Goal: Task Accomplishment & Management: Use online tool/utility

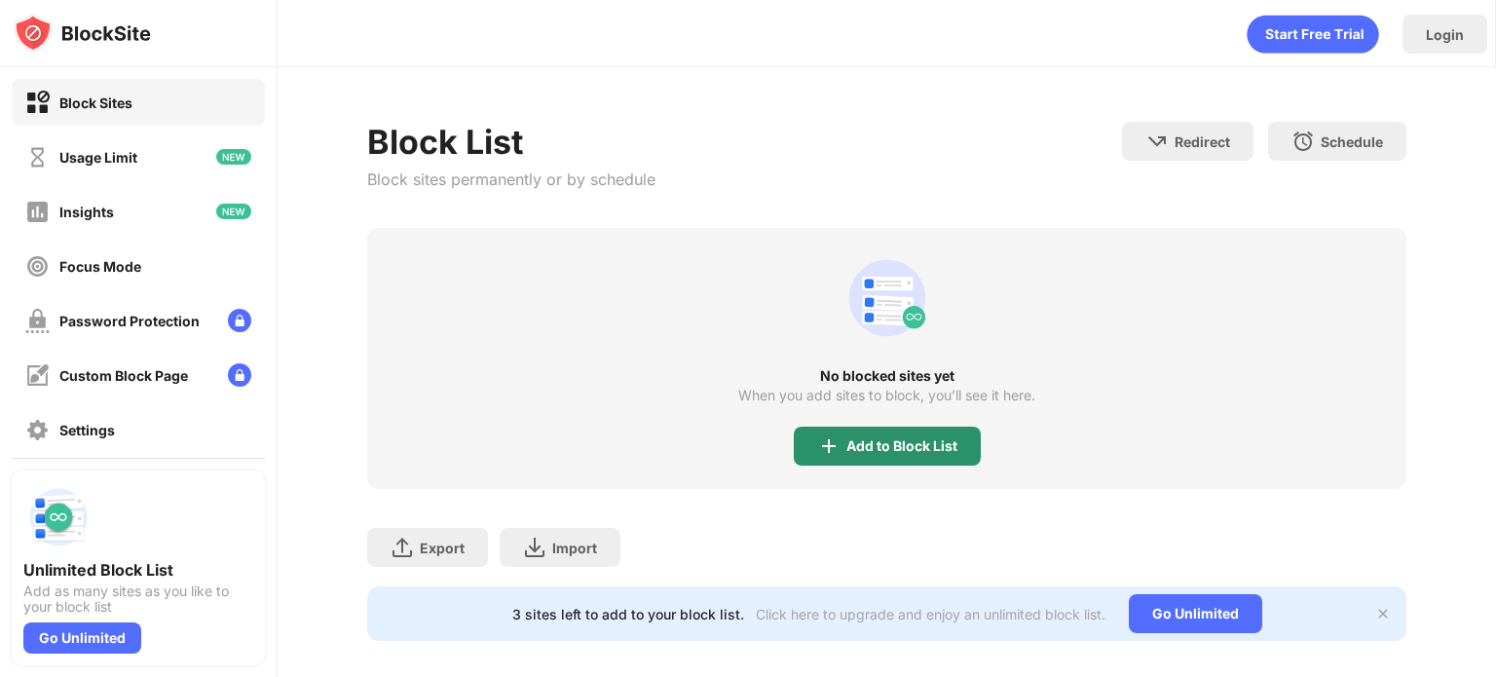
click at [892, 459] on div "Add to Block List" at bounding box center [887, 445] width 187 height 39
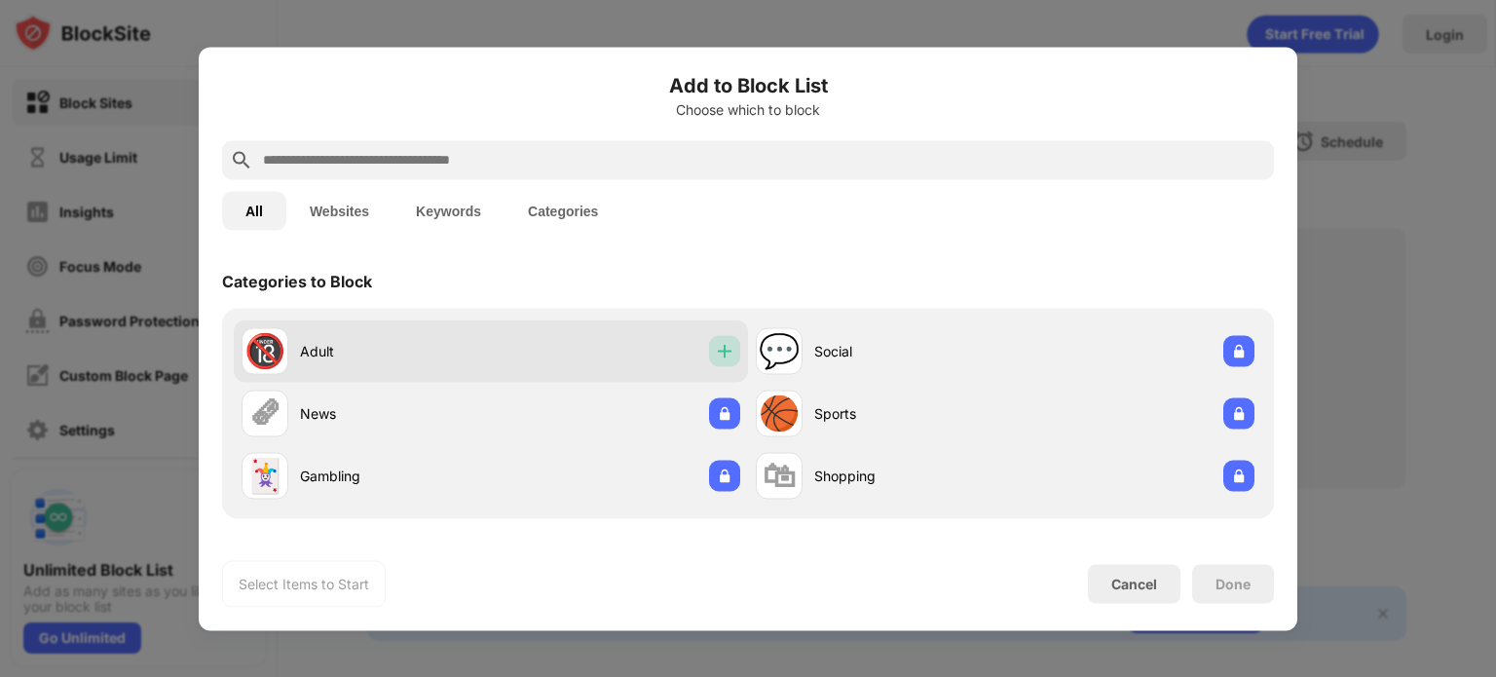
click at [709, 349] on div at bounding box center [724, 350] width 31 height 31
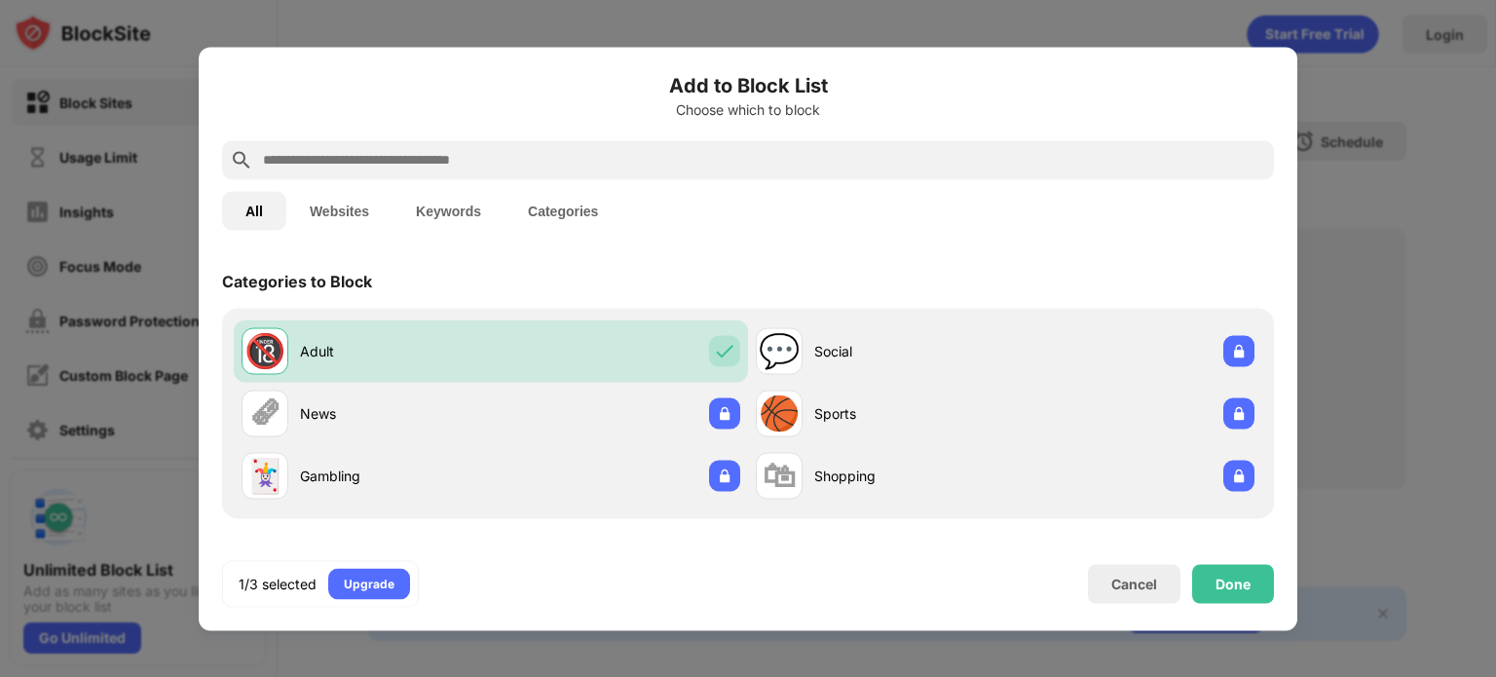
click at [658, 142] on div at bounding box center [748, 159] width 1052 height 39
click at [526, 170] on input "text" at bounding box center [763, 159] width 1005 height 23
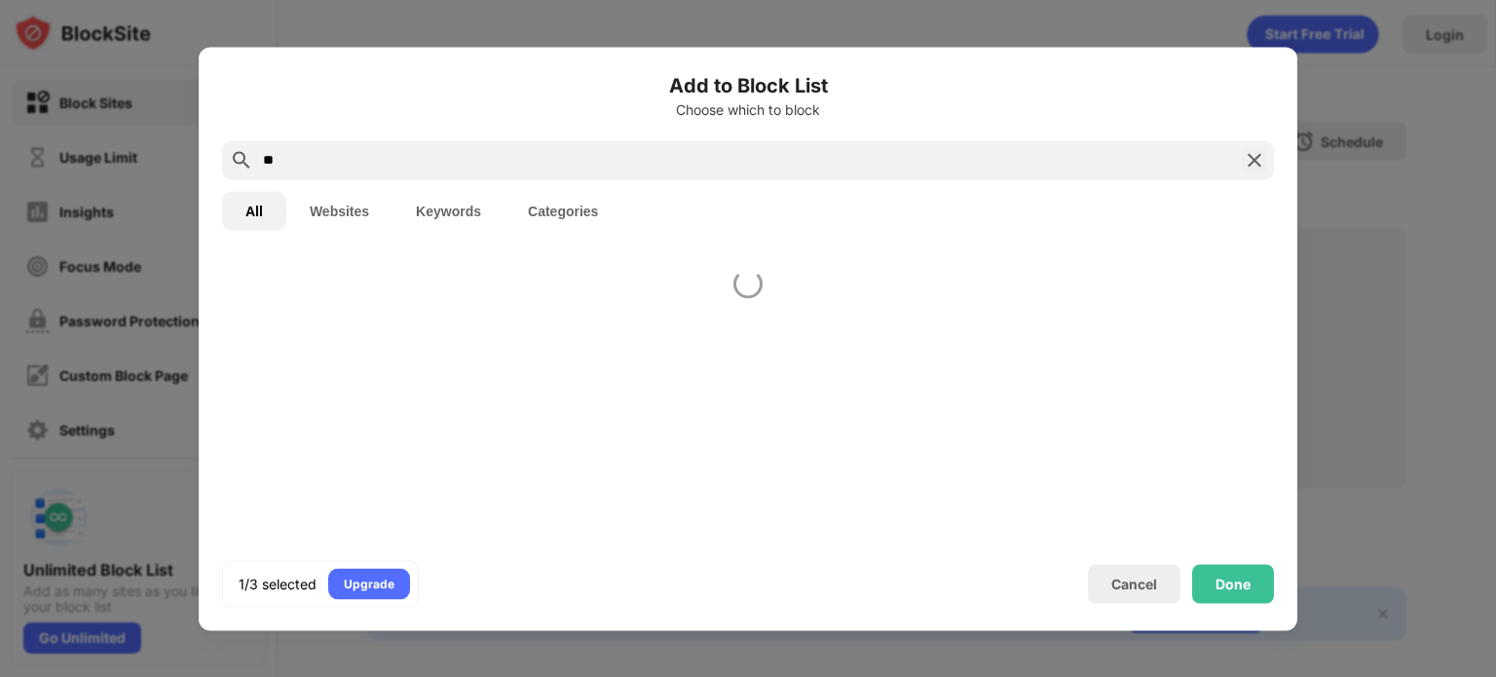
type input "*"
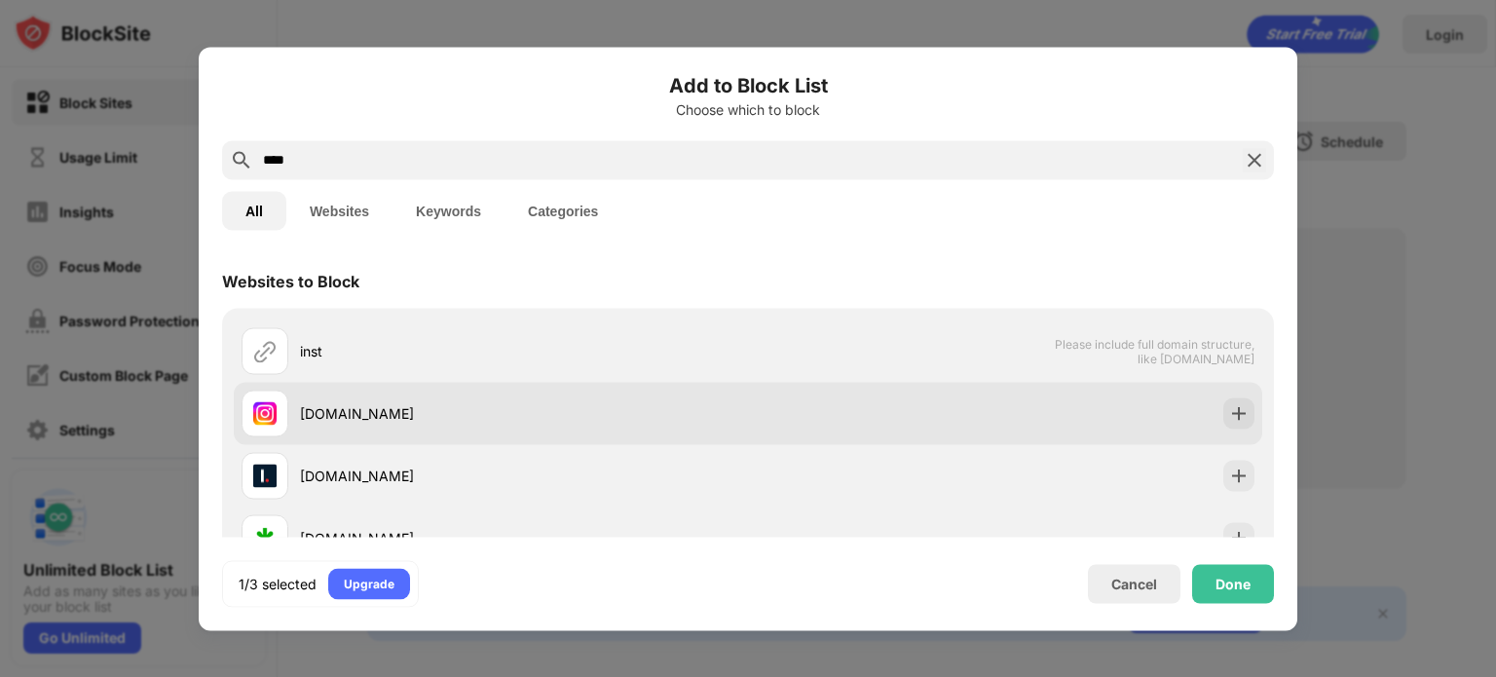
type input "****"
click at [1231, 408] on img at bounding box center [1238, 412] width 19 height 19
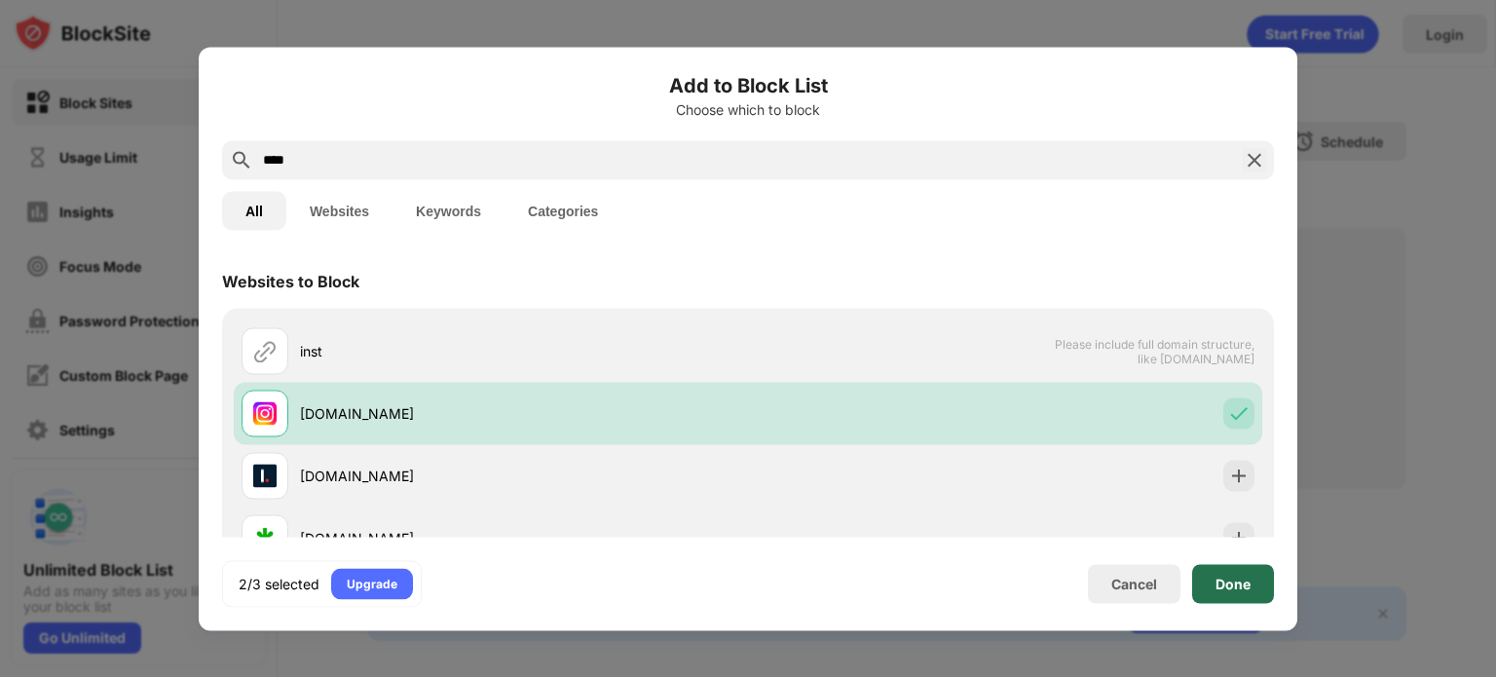
click at [1246, 595] on div "Done" at bounding box center [1233, 583] width 82 height 39
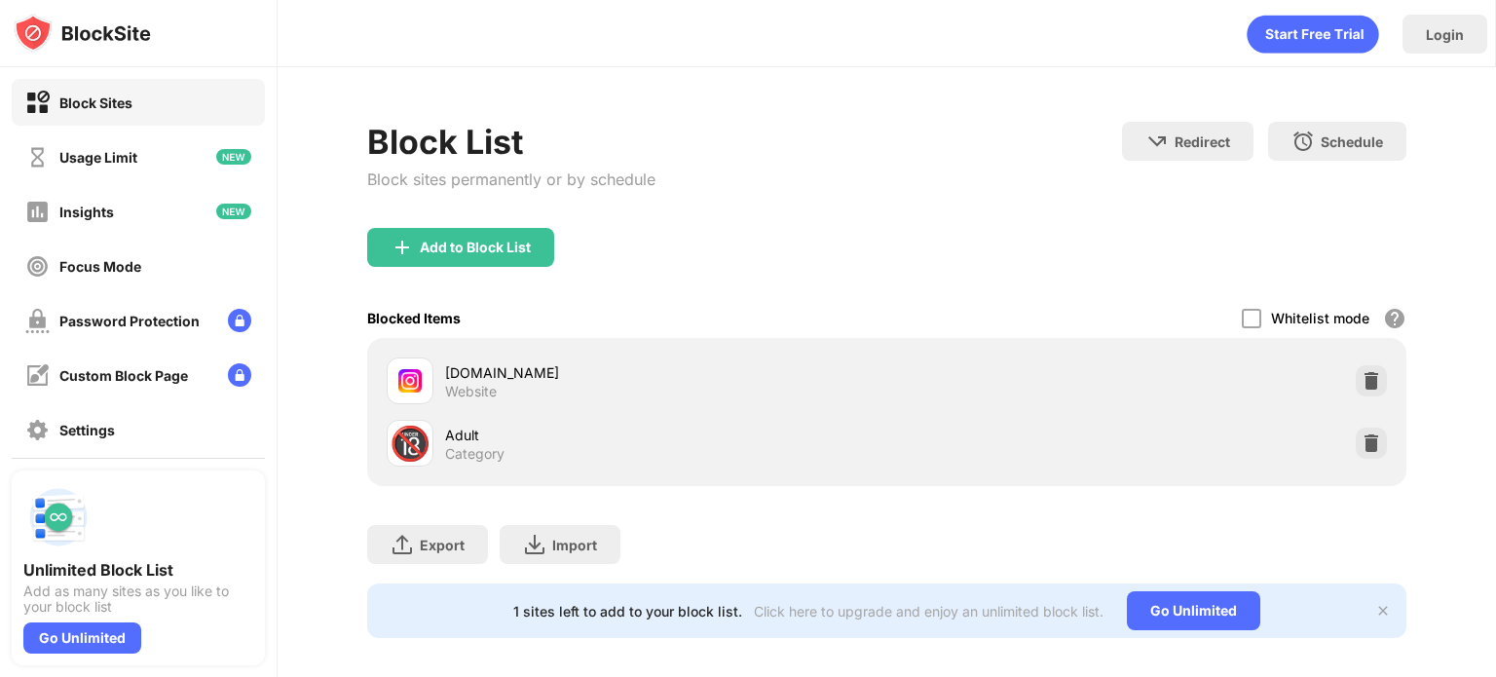
scroll to position [28, 0]
